Goal: Complete application form

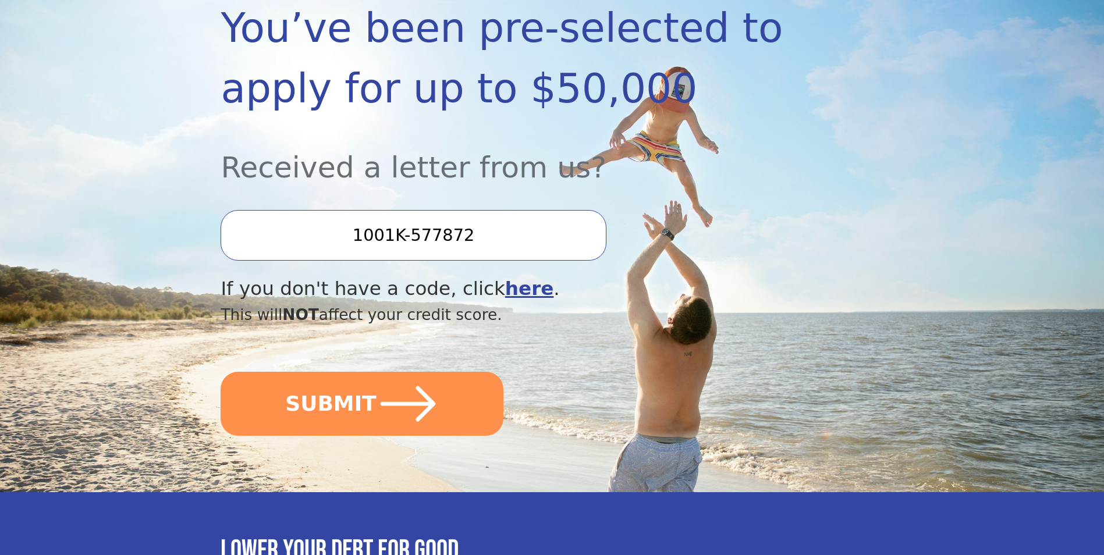
scroll to position [233, 0]
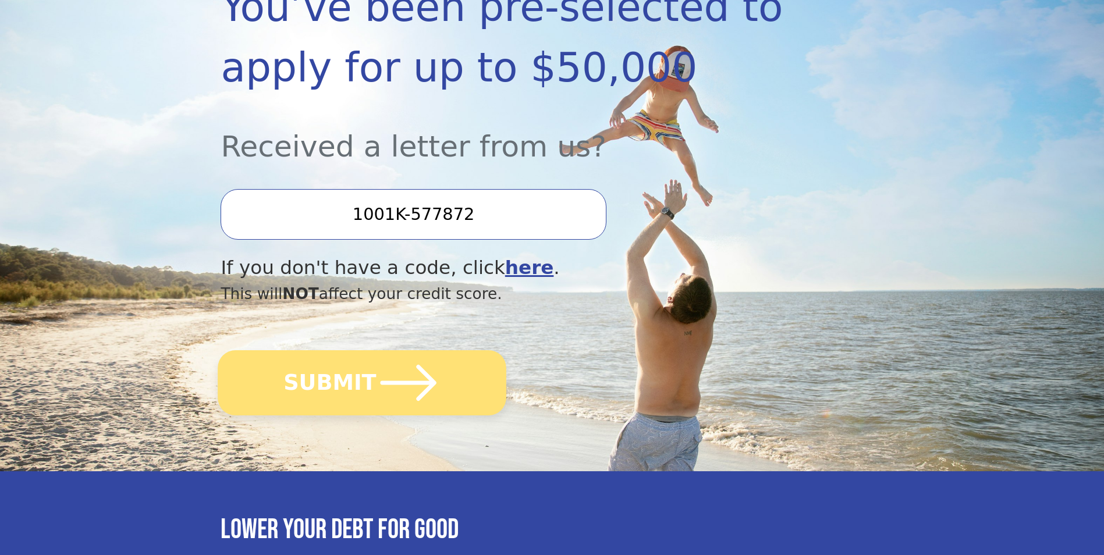
click at [353, 371] on button "SUBMIT" at bounding box center [362, 382] width 289 height 65
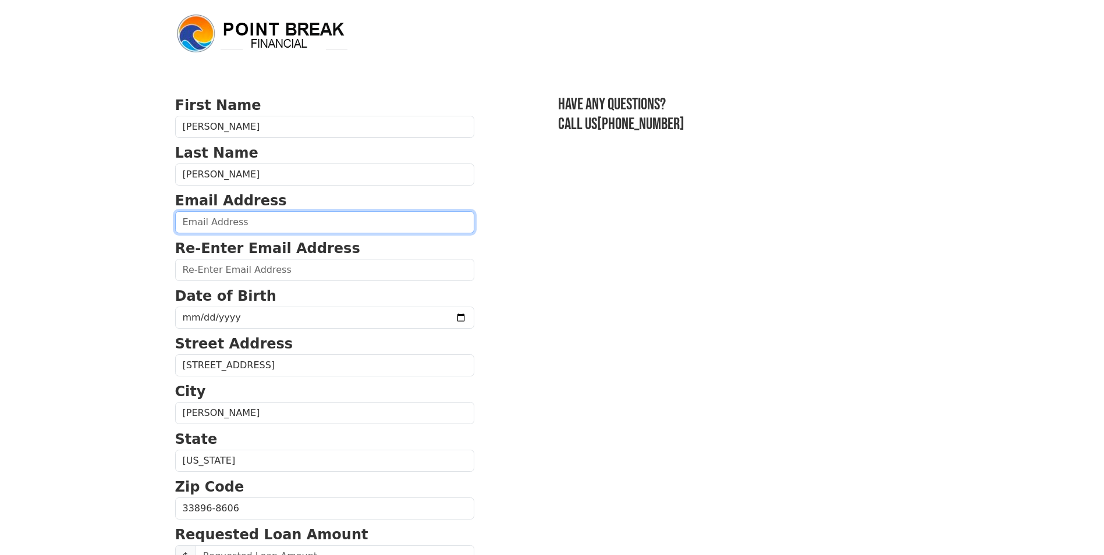
click at [241, 224] on input "email" at bounding box center [324, 222] width 299 height 22
type input "AL.JAMES@ICLOUD.COM"
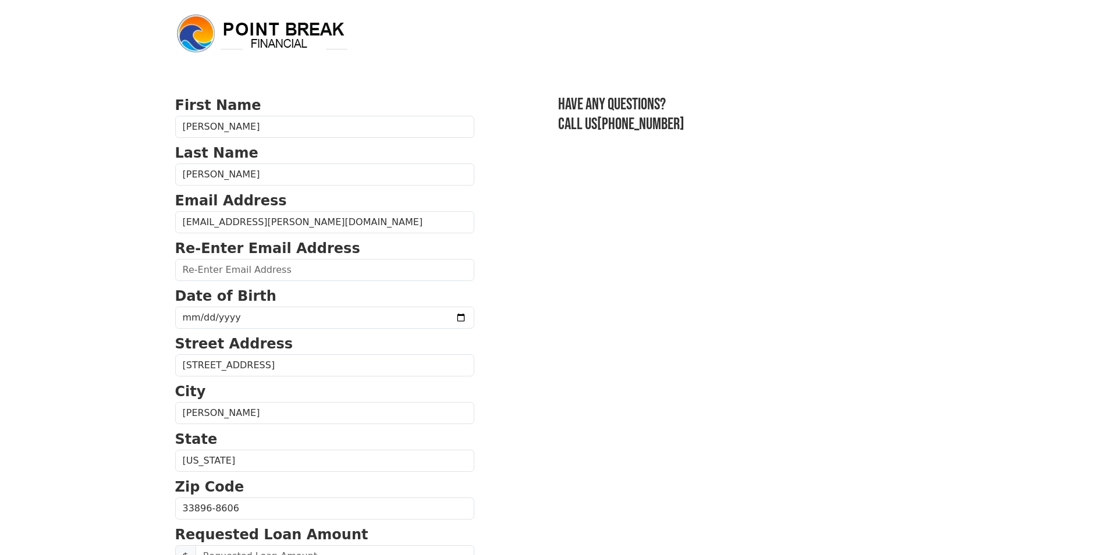
type input "AL.JAMES@ICLOUD.COM"
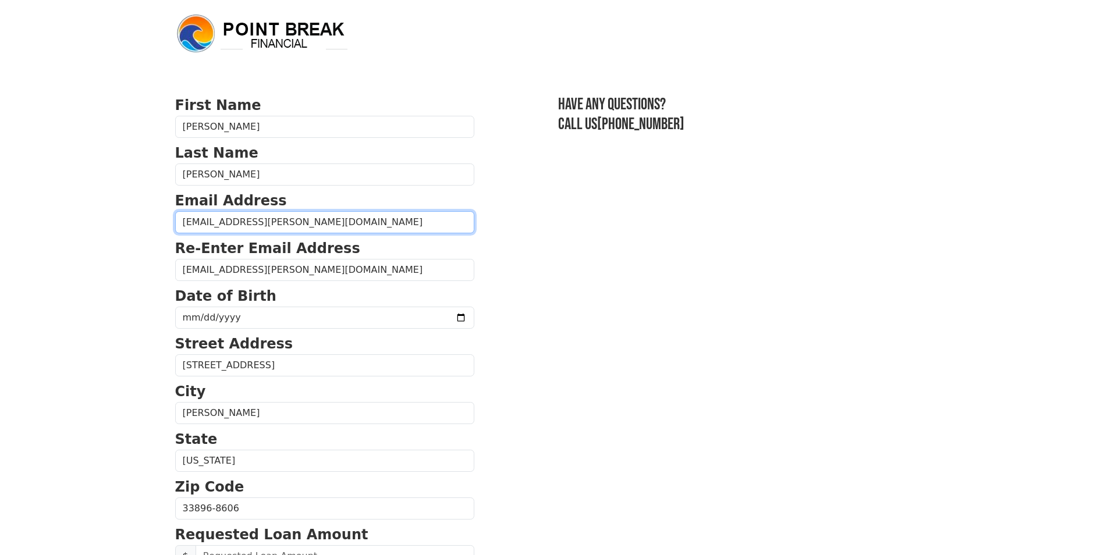
type input "(407) 922-1998"
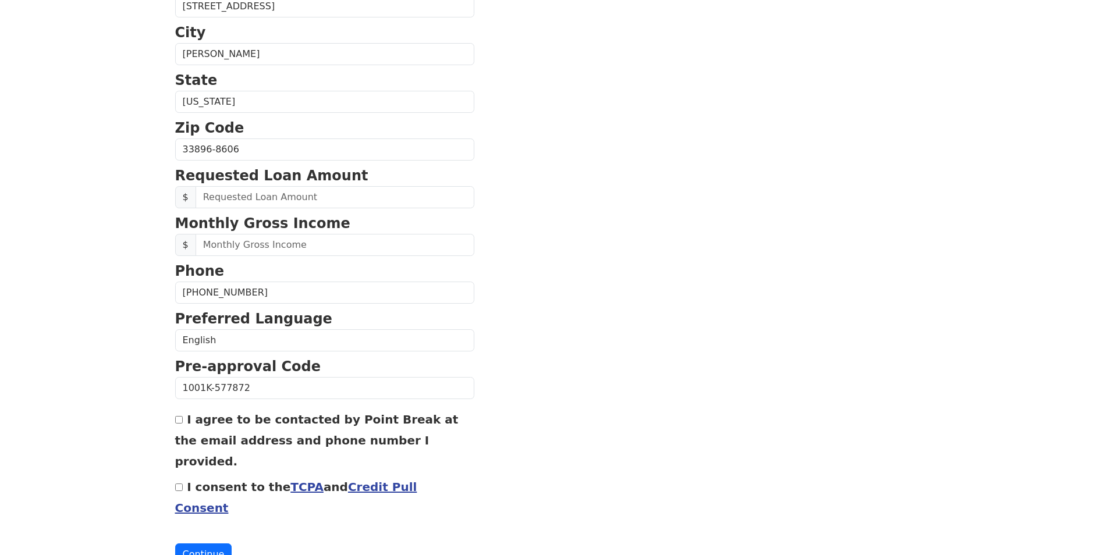
scroll to position [371, 0]
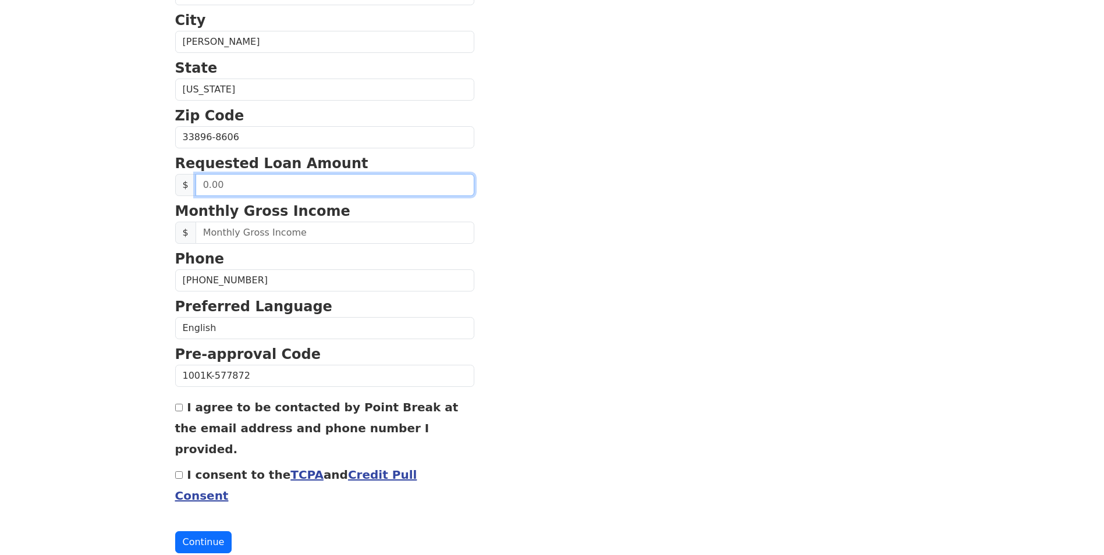
click at [255, 185] on input "text" at bounding box center [335, 185] width 279 height 22
type input "2,500.00"
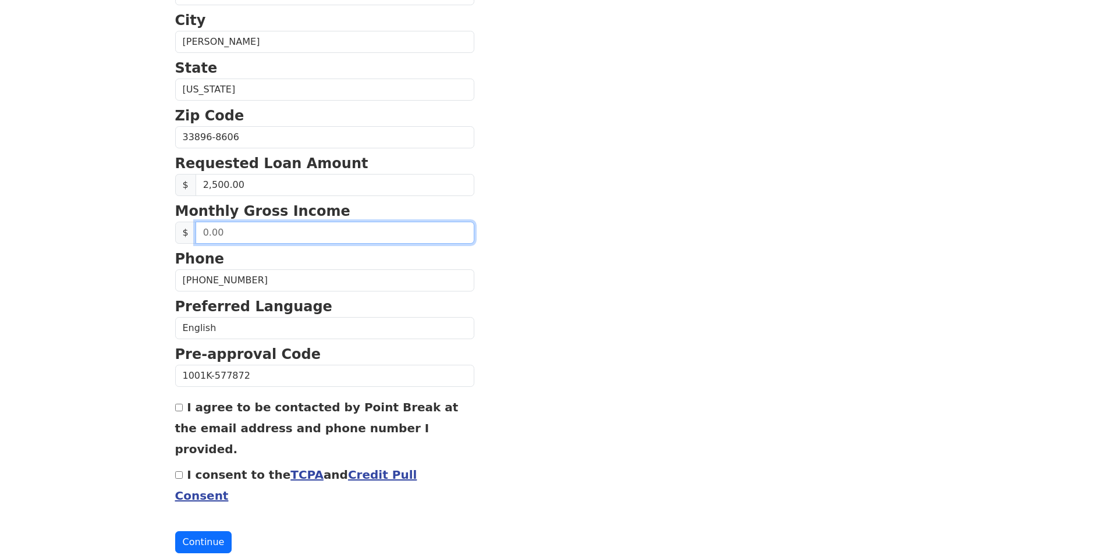
click at [268, 236] on input "text" at bounding box center [335, 233] width 279 height 22
type input "8,000.00"
click at [176, 408] on input "I agree to be contacted by Point Break at the email address and phone number I …" at bounding box center [179, 408] width 8 height 8
checkbox input "true"
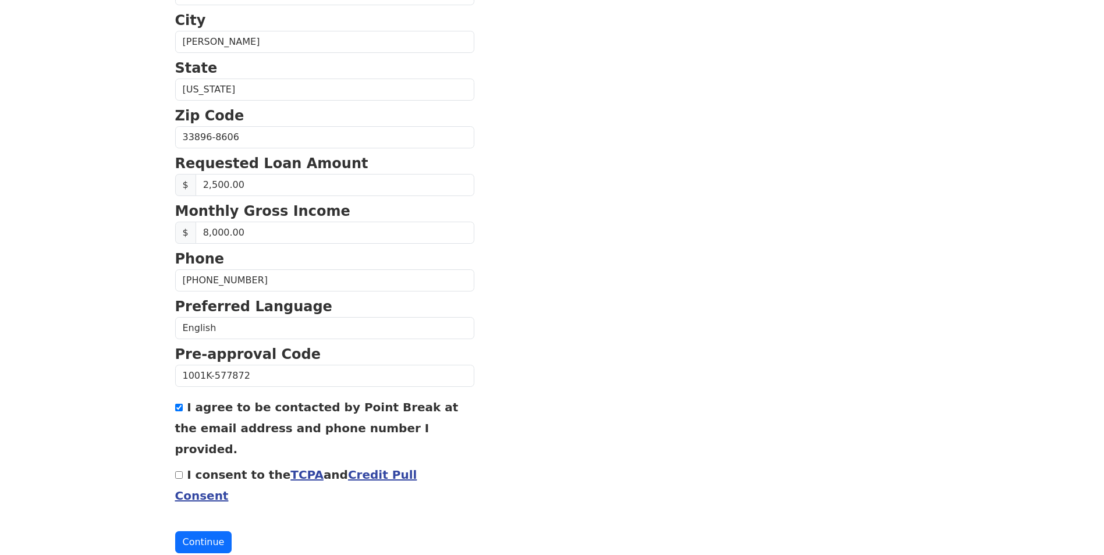
click at [176, 472] on input "I consent to the TCPA and Credit Pull Consent" at bounding box center [179, 476] width 8 height 8
checkbox input "true"
click at [197, 532] on button "Continue" at bounding box center [203, 543] width 57 height 22
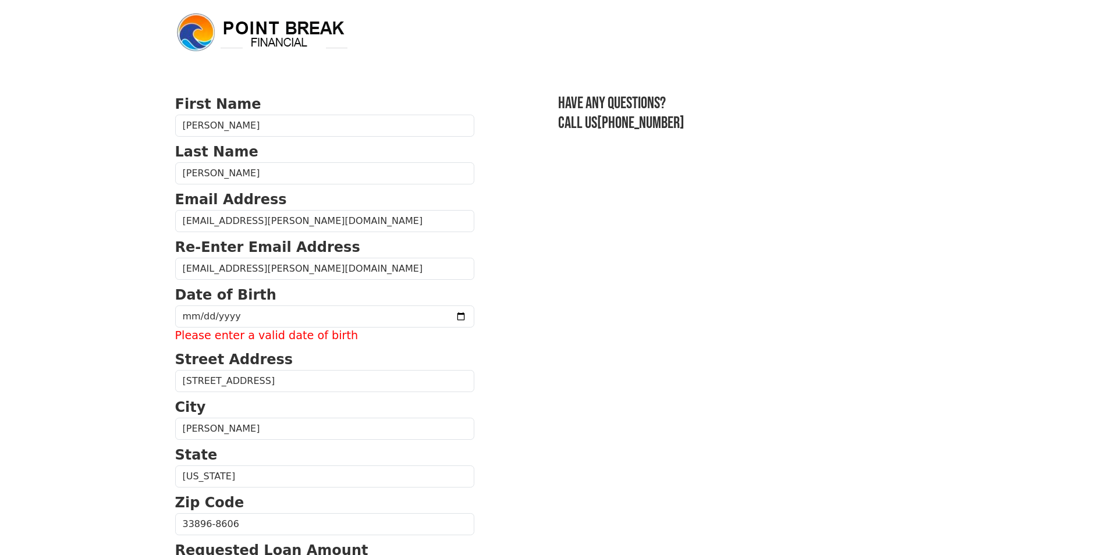
scroll to position [0, 0]
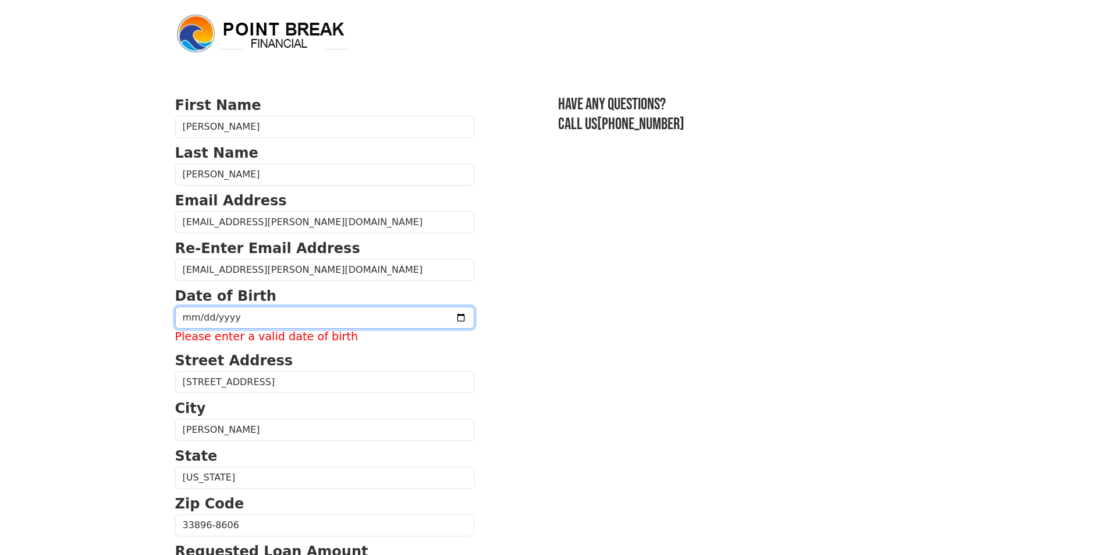
click at [341, 320] on input "date" at bounding box center [324, 318] width 299 height 22
type input "1969-08-13"
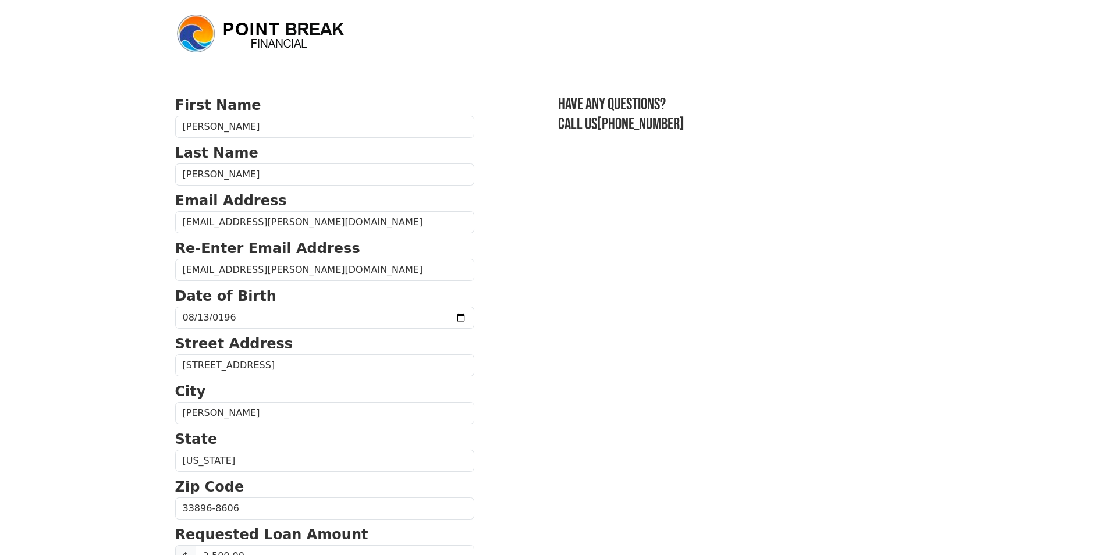
click at [696, 304] on section "First Name Alvin Last Name James Email Address AL.JAMES@ICLOUD.COM Re-Enter Ema…" at bounding box center [552, 510] width 755 height 830
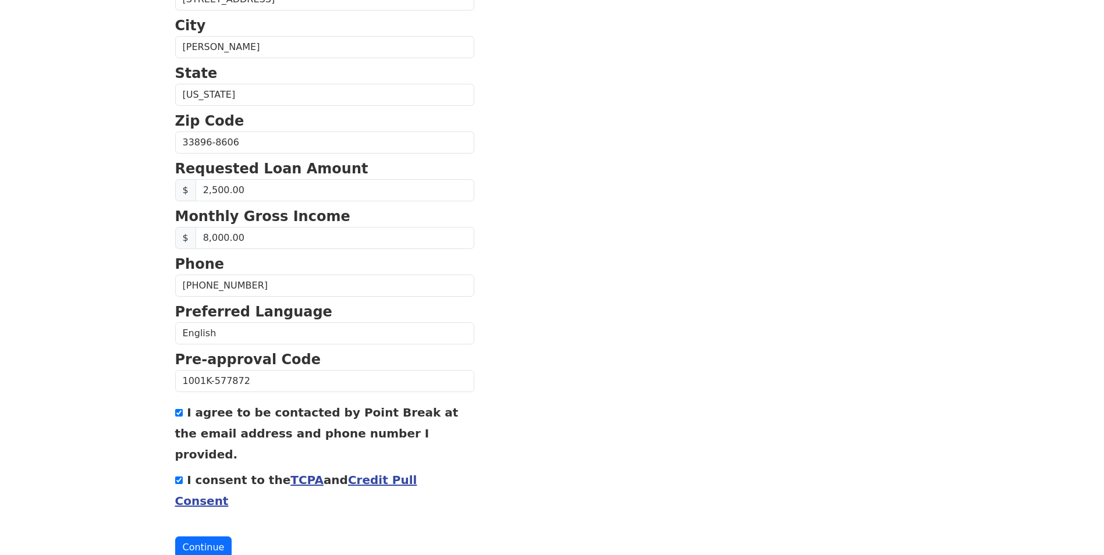
scroll to position [371, 0]
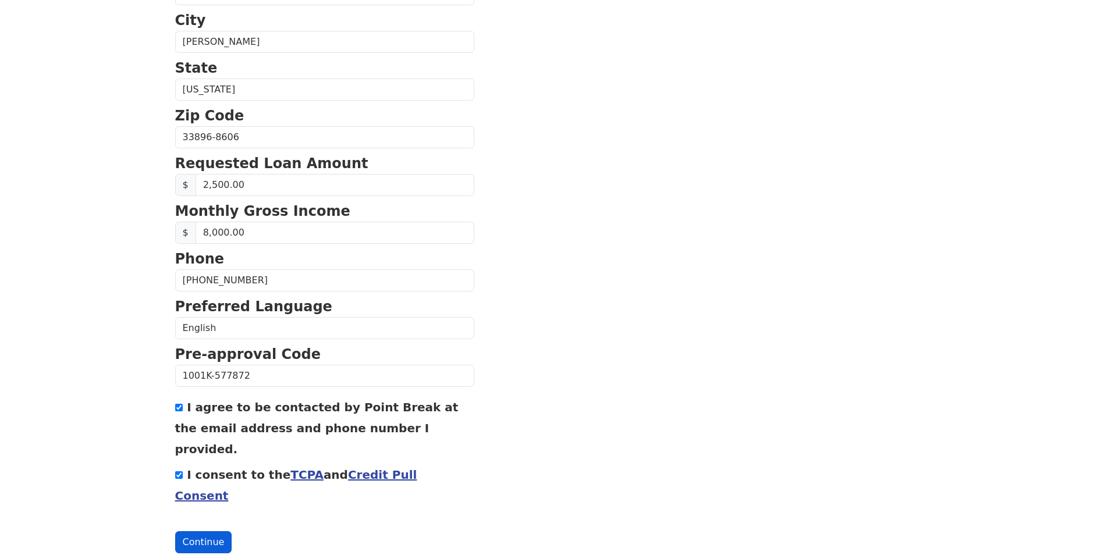
click at [195, 532] on button "Continue" at bounding box center [203, 543] width 57 height 22
